Goal: Transaction & Acquisition: Purchase product/service

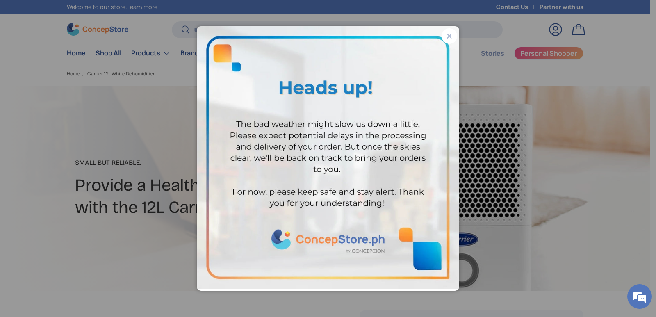
click at [442, 35] on button "Close" at bounding box center [450, 36] width 16 height 16
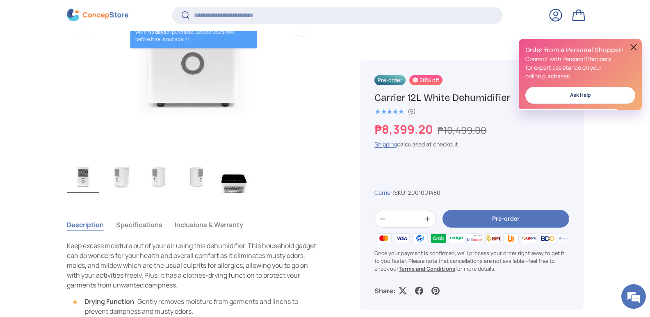
scroll to position [409, 0]
click at [82, 179] on img "Gallery Viewer" at bounding box center [83, 176] width 32 height 33
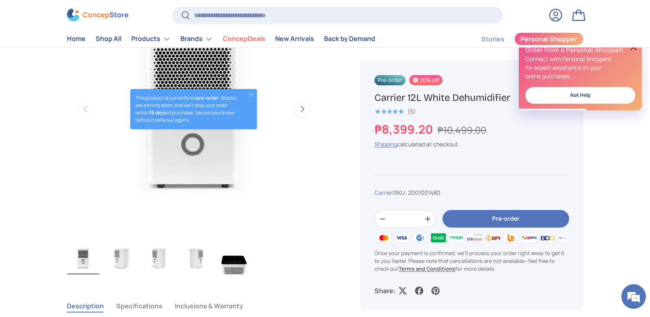
scroll to position [328, 0]
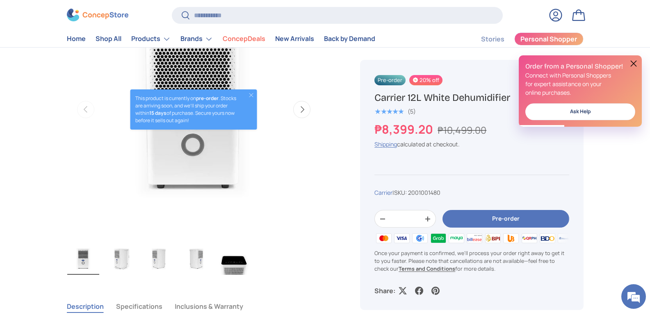
click at [122, 258] on img "Gallery Viewer" at bounding box center [121, 258] width 32 height 33
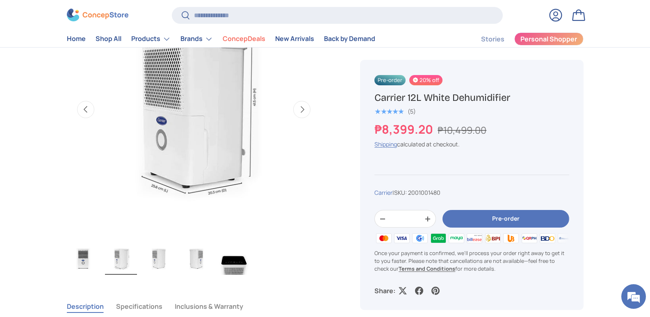
click at [82, 259] on img "Gallery Viewer" at bounding box center [83, 258] width 32 height 33
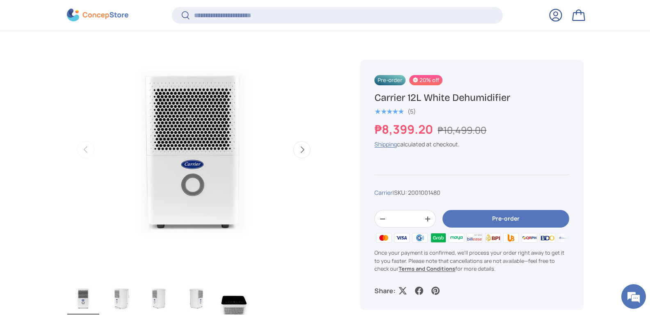
scroll to position [326, 0]
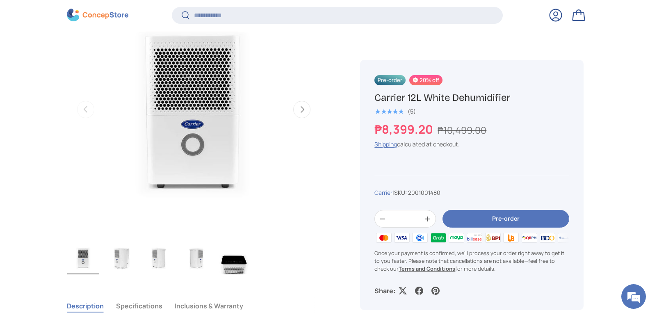
click at [121, 261] on img "Gallery Viewer" at bounding box center [121, 258] width 32 height 33
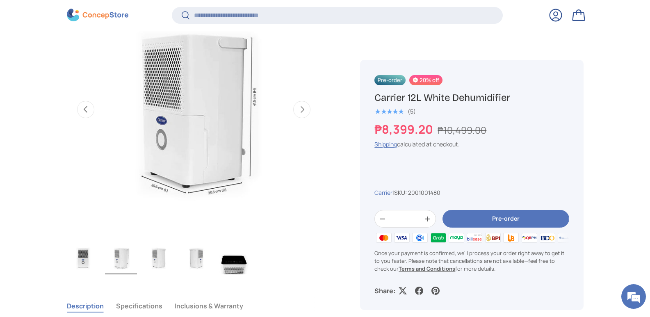
click at [159, 258] on img "Gallery Viewer" at bounding box center [159, 258] width 32 height 33
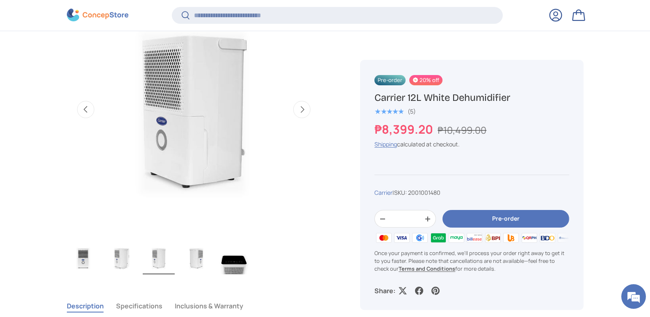
click at [192, 261] on img "Gallery Viewer" at bounding box center [196, 258] width 32 height 33
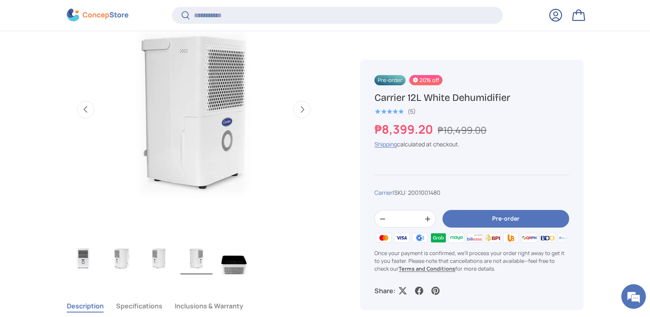
click at [236, 266] on img "Gallery Viewer" at bounding box center [234, 258] width 32 height 33
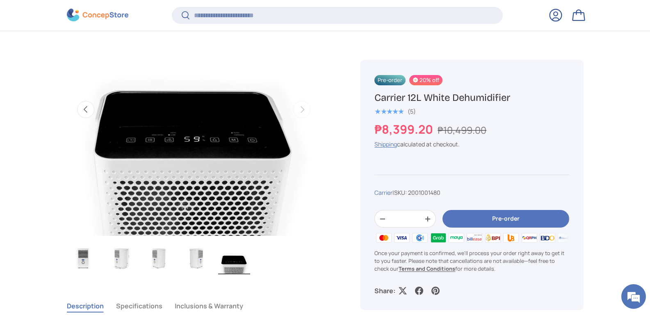
click at [200, 144] on img "Gallery Viewer" at bounding box center [194, 109] width 254 height 254
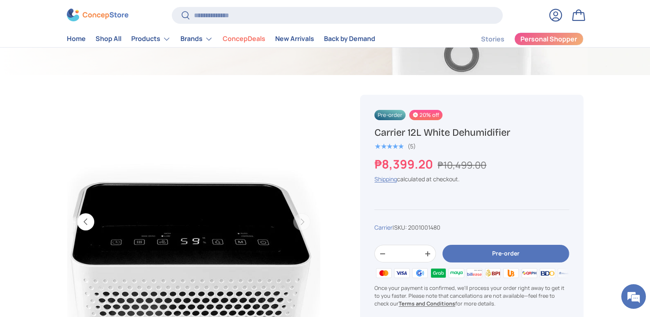
scroll to position [205, 0]
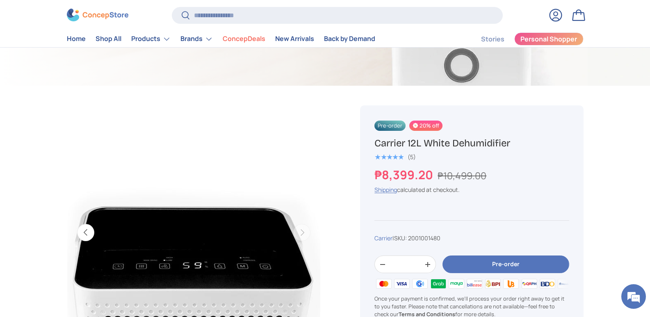
click at [191, 248] on img "Gallery Viewer" at bounding box center [194, 232] width 254 height 254
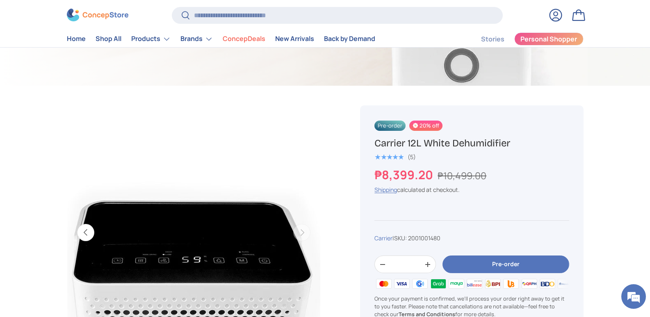
click at [194, 274] on img "Gallery Viewer" at bounding box center [194, 232] width 254 height 254
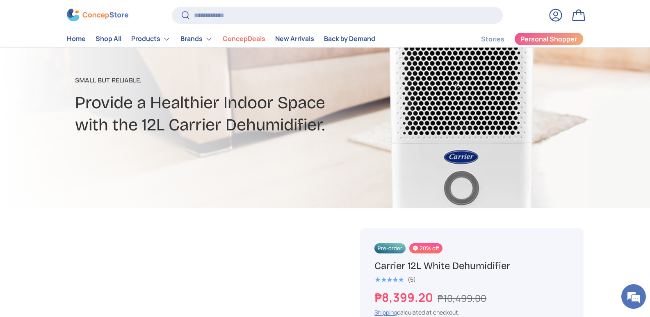
scroll to position [82, 0]
